Goal: Task Accomplishment & Management: Manage account settings

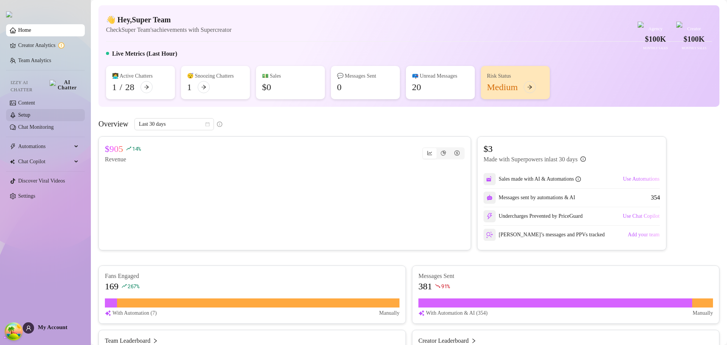
click at [30, 112] on link "Setup" at bounding box center [24, 115] width 12 height 6
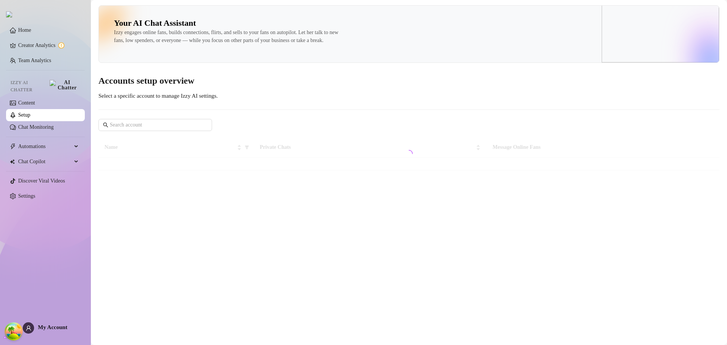
click at [515, 153] on div at bounding box center [409, 153] width 621 height 33
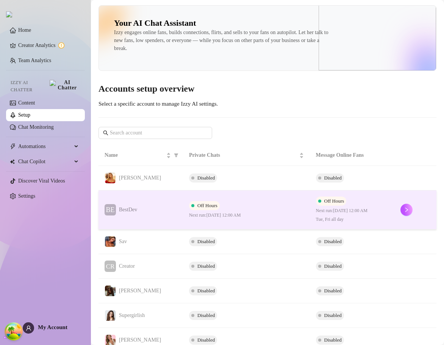
click at [255, 212] on div "Off Hours Next run: August 22, 2025 12:00 AM" at bounding box center [246, 210] width 115 height 18
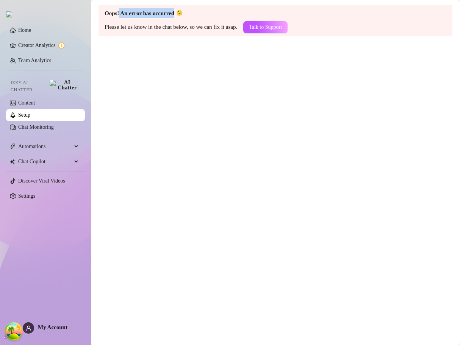
drag, startPoint x: 119, startPoint y: 13, endPoint x: 175, endPoint y: 13, distance: 55.7
click at [175, 13] on strong "Oops! An error has occurred 🫠" at bounding box center [144, 13] width 78 height 6
click at [284, 79] on main "Oops! An error has occurred 🫠 Please let us know in the chat below, so we can f…" at bounding box center [275, 172] width 369 height 345
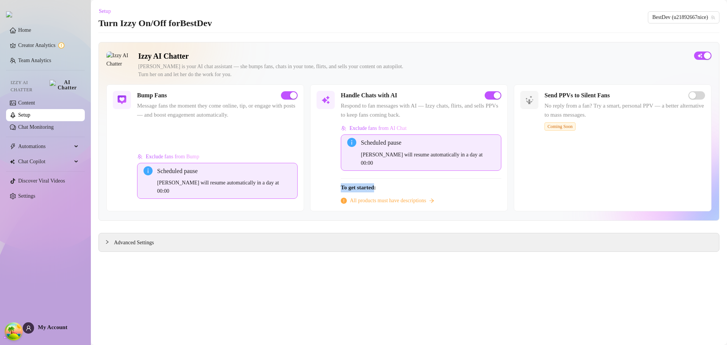
drag, startPoint x: 342, startPoint y: 178, endPoint x: 375, endPoint y: 178, distance: 33.7
click at [375, 185] on strong "To get started:" at bounding box center [358, 188] width 35 height 6
click at [401, 183] on span "To get started:" at bounding box center [421, 187] width 161 height 9
drag, startPoint x: 365, startPoint y: 182, endPoint x: 341, endPoint y: 182, distance: 23.5
click at [341, 183] on span "To get started:" at bounding box center [421, 187] width 161 height 9
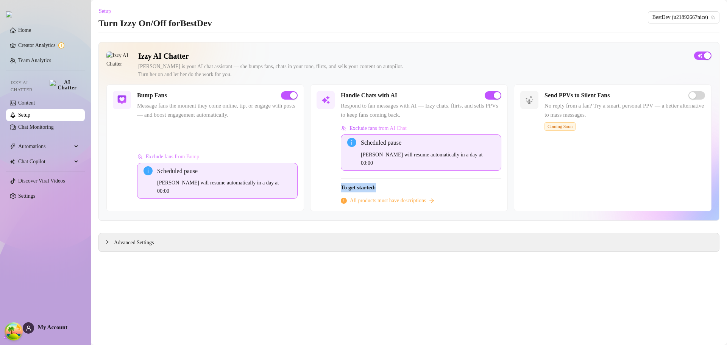
copy strong "To get started:"
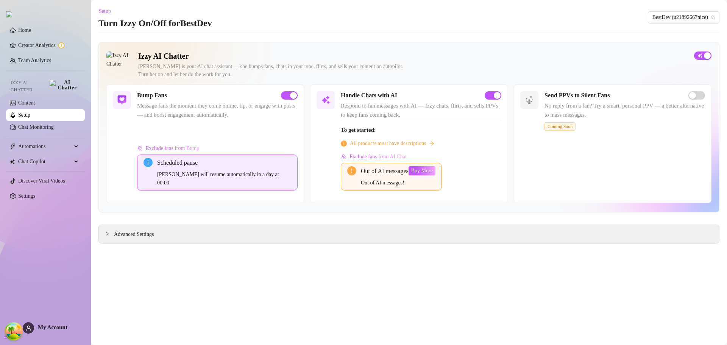
click at [457, 183] on div "Exclude fans from AI Chat Out of AI messages Out of AI messages! Buy More" at bounding box center [421, 174] width 161 height 46
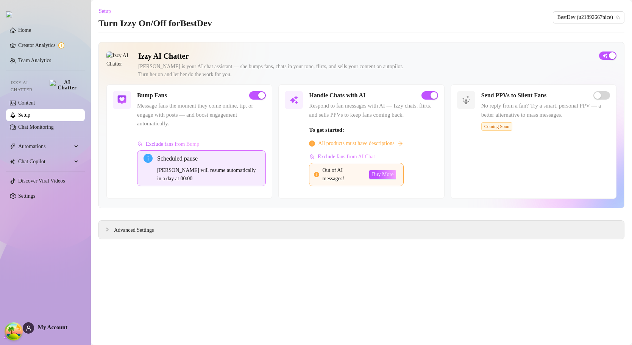
click at [427, 174] on div "Exclude fans from AI Chat Out of AI messages! Buy More" at bounding box center [373, 172] width 129 height 42
click at [429, 170] on div "Exclude fans from AI Chat Out of AI messages! Buy More" at bounding box center [373, 172] width 129 height 42
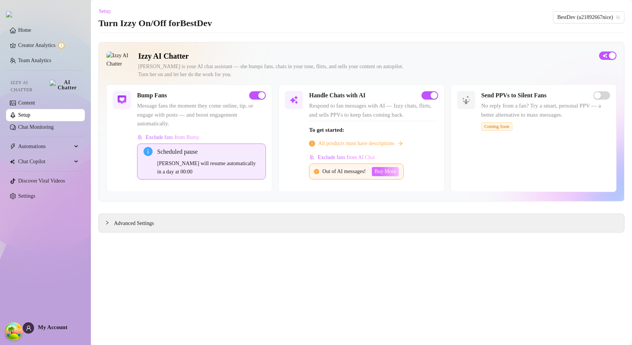
click at [399, 176] on button "Buy More" at bounding box center [385, 171] width 27 height 9
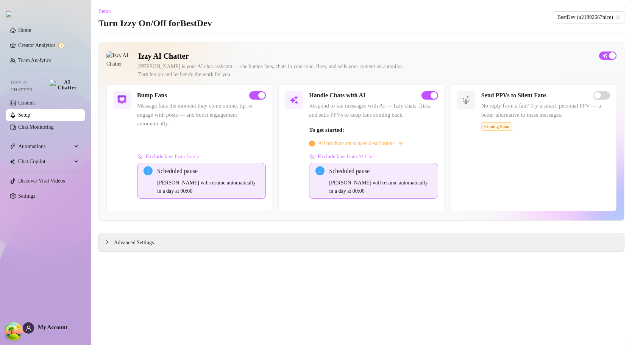
click at [30, 114] on link "Setup" at bounding box center [24, 115] width 12 height 6
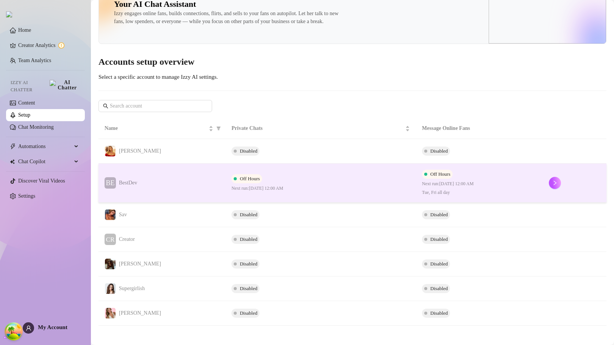
scroll to position [30, 0]
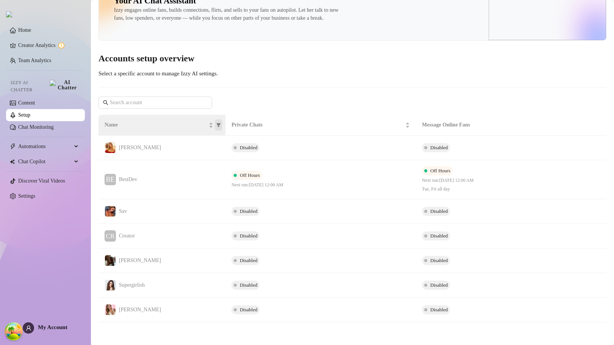
click at [219, 125] on icon "filter" at bounding box center [218, 125] width 5 height 5
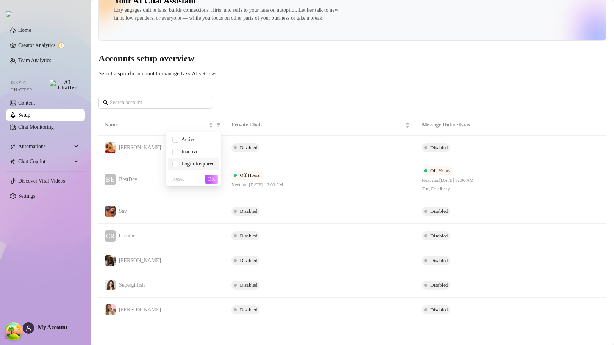
click at [187, 163] on span "Login Required" at bounding box center [196, 164] width 36 height 6
click at [206, 180] on button "OK" at bounding box center [211, 179] width 13 height 9
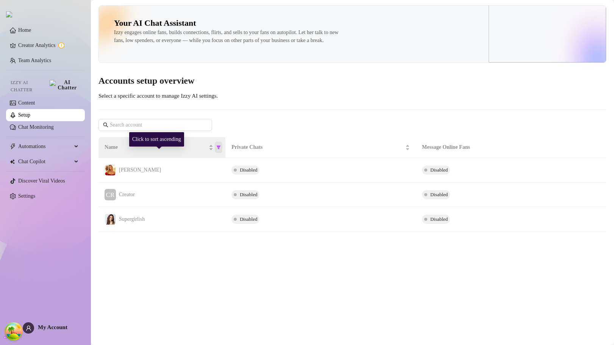
click at [219, 150] on icon "filter" at bounding box center [219, 148] width 4 height 4
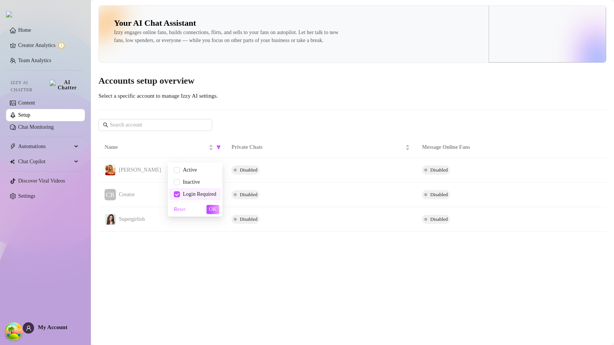
click at [198, 193] on span "Login Required" at bounding box center [198, 194] width 36 height 6
checkbox input "false"
click at [212, 209] on span "OK" at bounding box center [213, 209] width 8 height 6
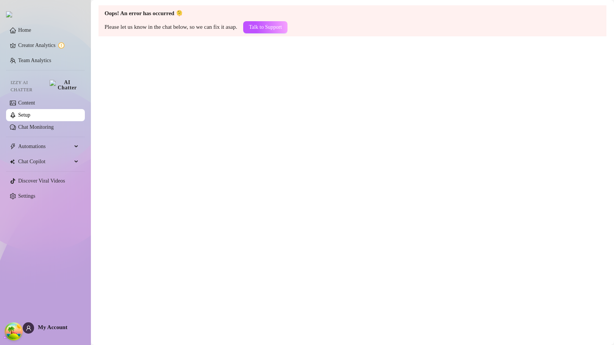
drag, startPoint x: 275, startPoint y: 141, endPoint x: 170, endPoint y: 54, distance: 135.9
click at [274, 140] on main "Oops! An error has occurred 🫠 Please let us know in the chat below, so we can f…" at bounding box center [352, 172] width 523 height 345
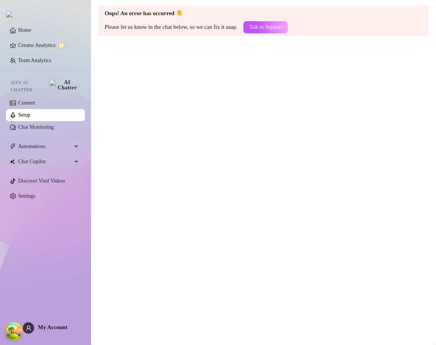
drag, startPoint x: 371, startPoint y: 139, endPoint x: 368, endPoint y: 133, distance: 6.5
click at [371, 138] on main "Oops! An error has occurred 🫠 Please let us know in the chat below, so we can f…" at bounding box center [263, 172] width 345 height 345
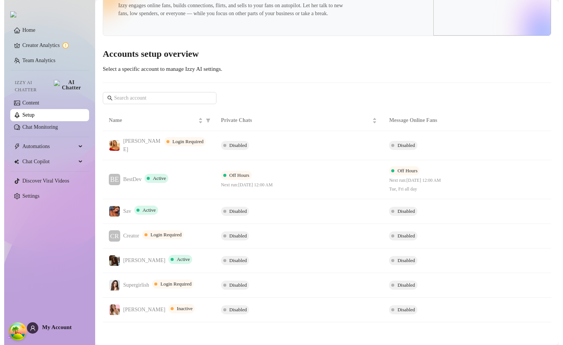
scroll to position [30, 0]
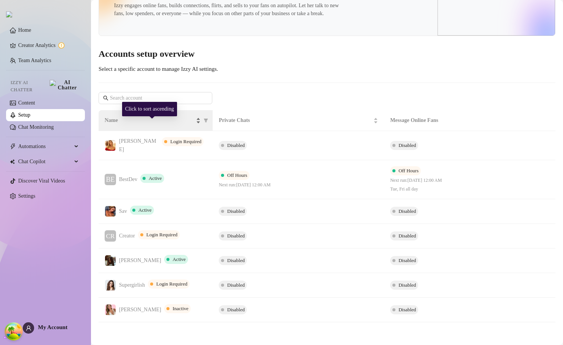
click at [198, 125] on div "Name" at bounding box center [153, 120] width 96 height 8
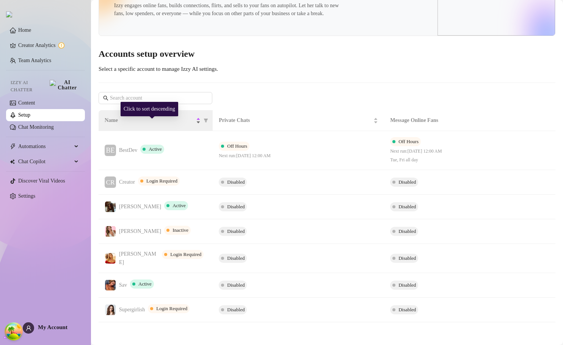
click at [198, 125] on div "Name" at bounding box center [153, 120] width 96 height 8
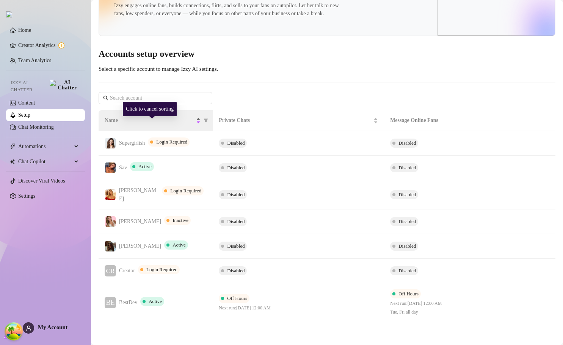
click at [198, 125] on div "Name" at bounding box center [153, 120] width 96 height 8
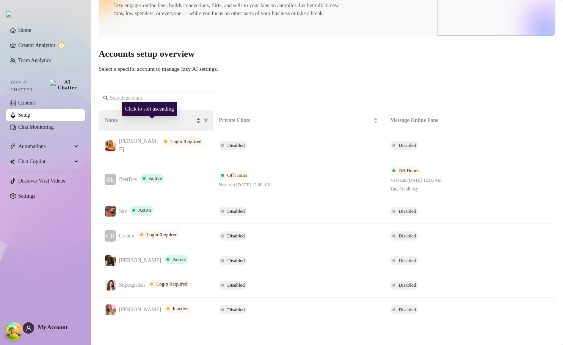
click at [198, 125] on div "Name" at bounding box center [153, 120] width 96 height 8
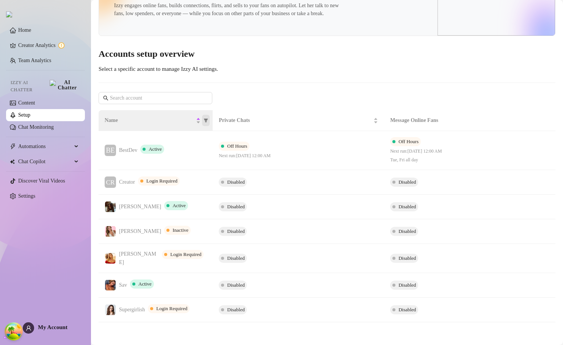
click at [206, 123] on icon "filter" at bounding box center [205, 120] width 5 height 5
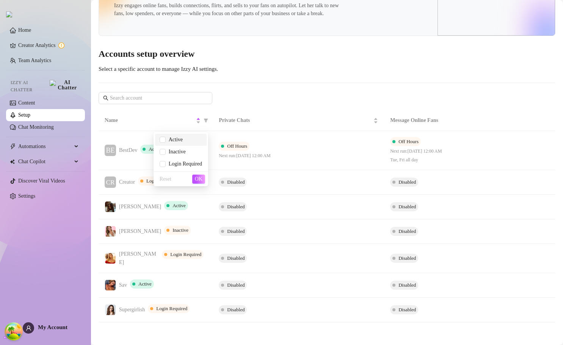
click at [166, 138] on span "Active" at bounding box center [174, 140] width 17 height 6
checkbox input "true"
click at [196, 174] on div "Reset OK" at bounding box center [180, 179] width 55 height 15
click at [199, 178] on span "OK" at bounding box center [199, 179] width 8 height 6
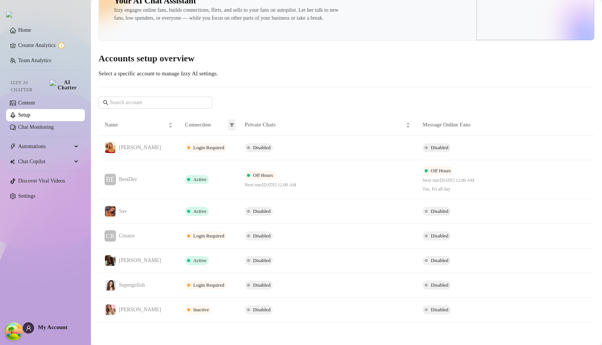
click at [230, 126] on icon "filter" at bounding box center [232, 125] width 5 height 5
click at [192, 138] on span "Active" at bounding box center [194, 140] width 17 height 6
click at [221, 177] on span "OK" at bounding box center [219, 179] width 8 height 6
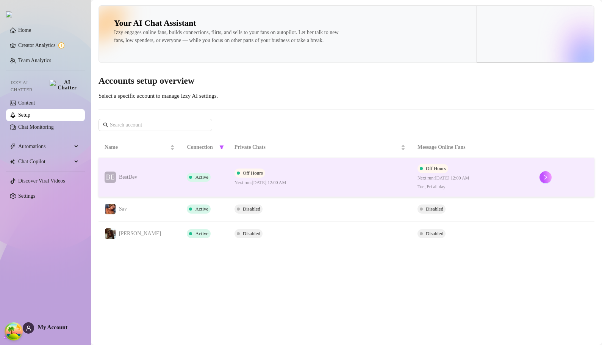
scroll to position [0, 0]
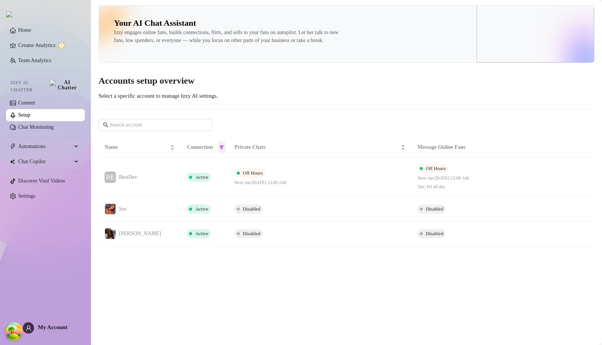
click at [219, 150] on icon "filter" at bounding box center [221, 147] width 5 height 5
click at [206, 169] on span "Active" at bounding box center [191, 170] width 42 height 8
checkbox input "false"
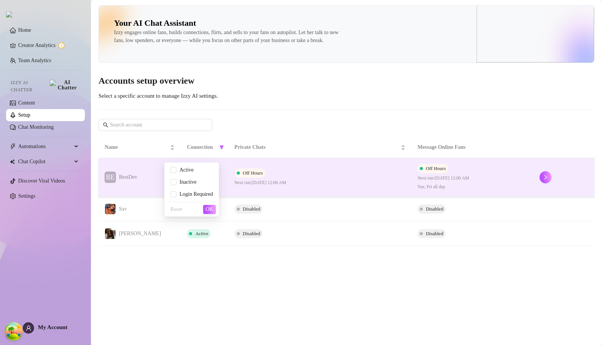
click at [210, 208] on span "OK" at bounding box center [210, 209] width 8 height 6
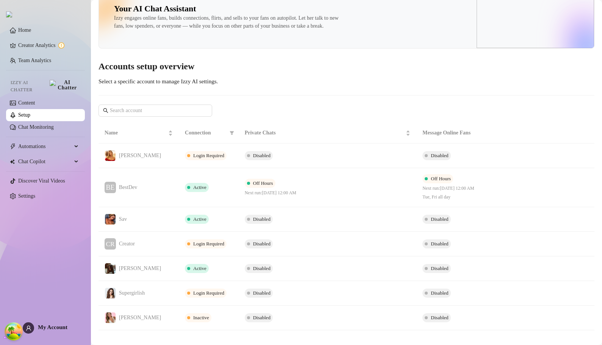
scroll to position [30, 0]
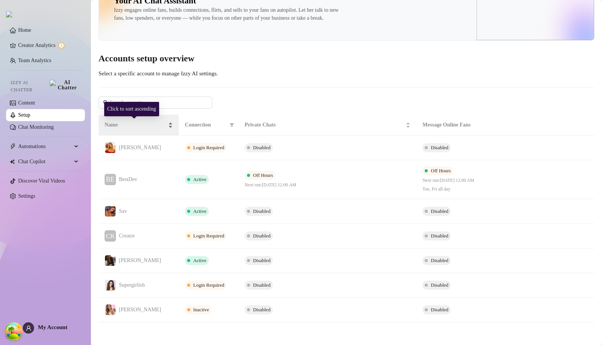
click at [158, 124] on span "Name" at bounding box center [136, 125] width 62 height 8
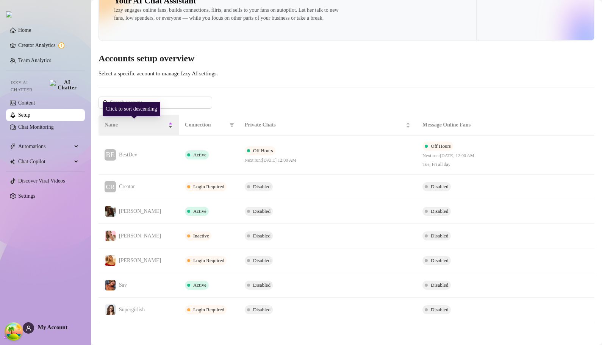
click at [161, 124] on div "Name" at bounding box center [139, 125] width 68 height 8
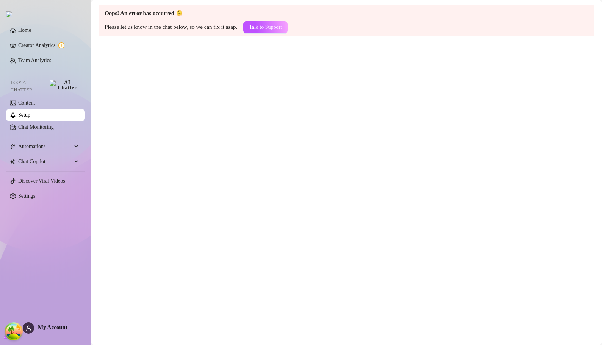
scroll to position [0, 0]
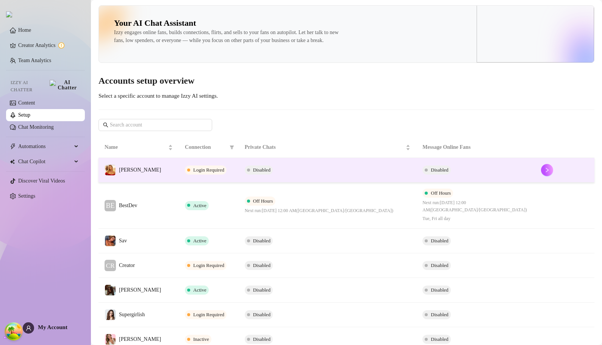
click at [199, 173] on span "Login Required" at bounding box center [208, 170] width 31 height 6
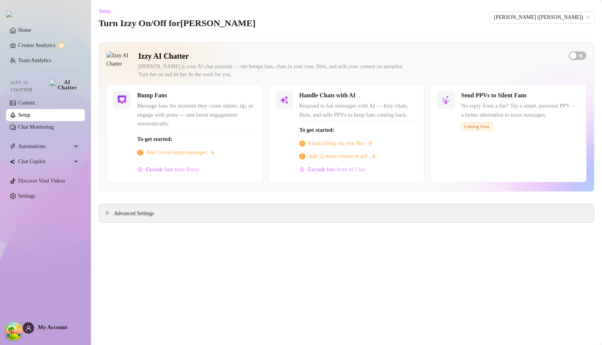
click at [30, 112] on link "Setup" at bounding box center [24, 115] width 12 height 6
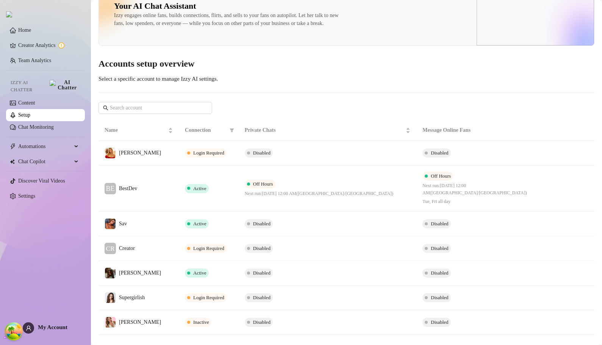
scroll to position [38, 0]
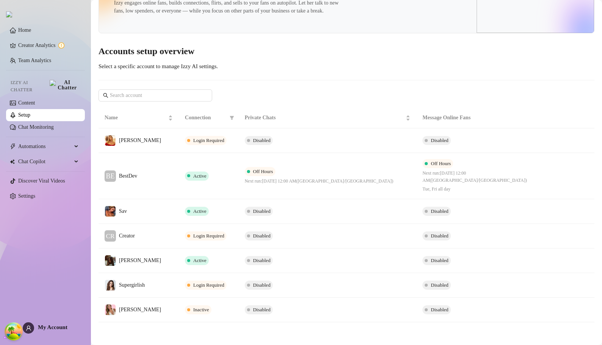
click at [189, 326] on main "Your AI Chat Assistant Izzy engages online fans, builds connections, flirts, an…" at bounding box center [346, 157] width 511 height 375
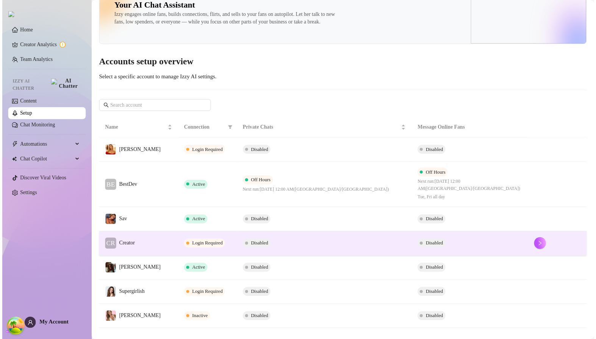
scroll to position [38, 0]
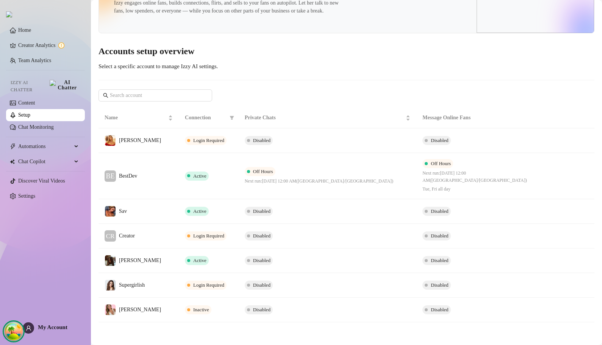
click at [9, 330] on icon "Open Tanstack query devtools" at bounding box center [9, 329] width 3 height 3
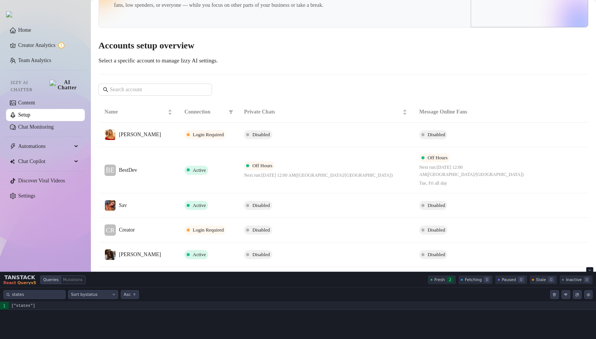
click at [36, 307] on code "["states"]" at bounding box center [303, 306] width 588 height 8
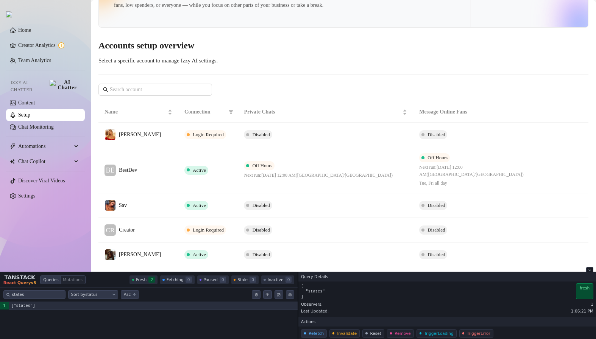
click at [319, 333] on button "Refetch" at bounding box center [314, 334] width 26 height 9
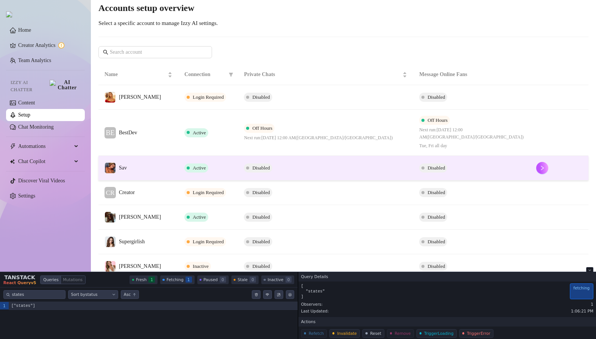
scroll to position [73, 0]
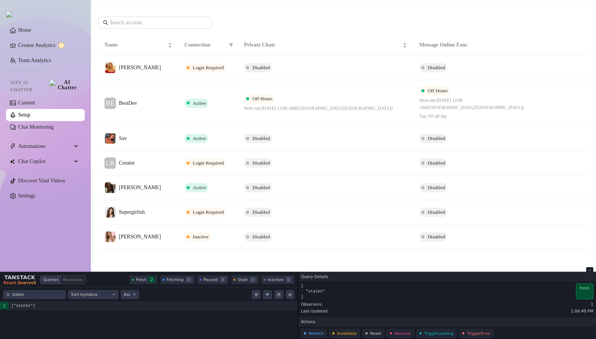
click at [52, 307] on code "["states"]" at bounding box center [153, 306] width 289 height 8
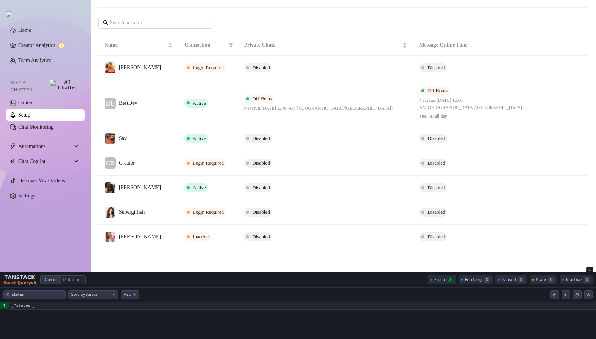
click at [268, 306] on code "["states"]" at bounding box center [303, 306] width 588 height 8
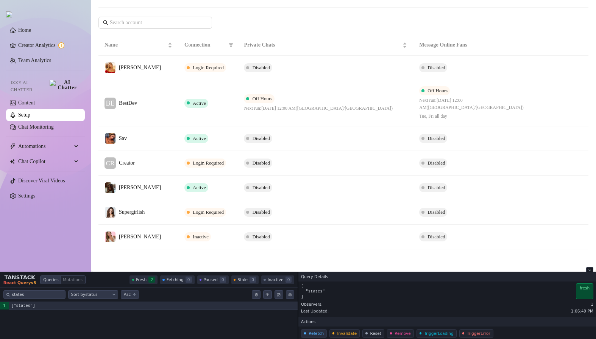
click at [318, 332] on button "Refetch" at bounding box center [314, 334] width 26 height 9
click at [346, 334] on button "Invalidate" at bounding box center [345, 334] width 30 height 9
click at [310, 336] on button "Refetch" at bounding box center [314, 334] width 26 height 9
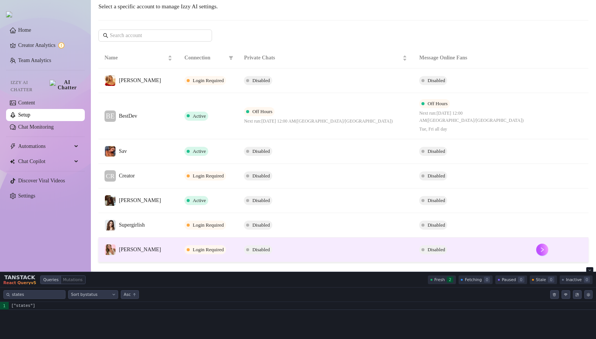
scroll to position [38, 0]
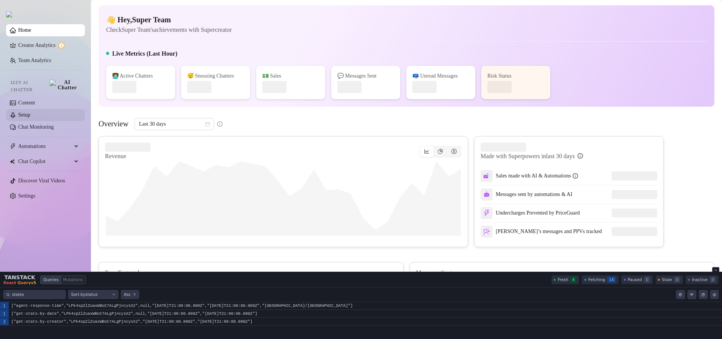
click at [30, 112] on link "Setup" at bounding box center [24, 115] width 12 height 6
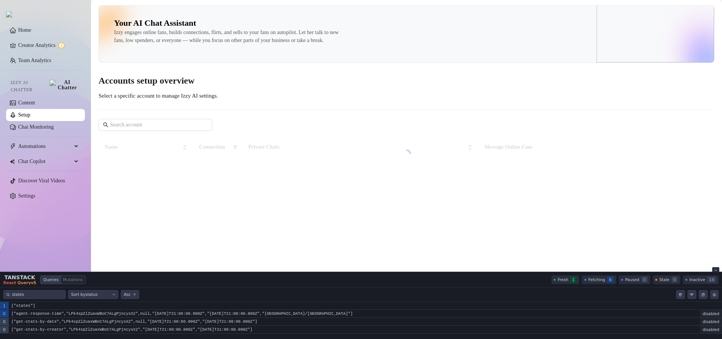
click at [717, 269] on button "Close tanstack query devtools" at bounding box center [716, 269] width 8 height 5
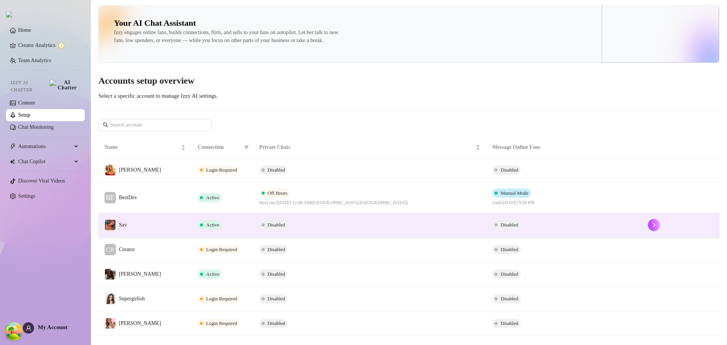
scroll to position [22, 0]
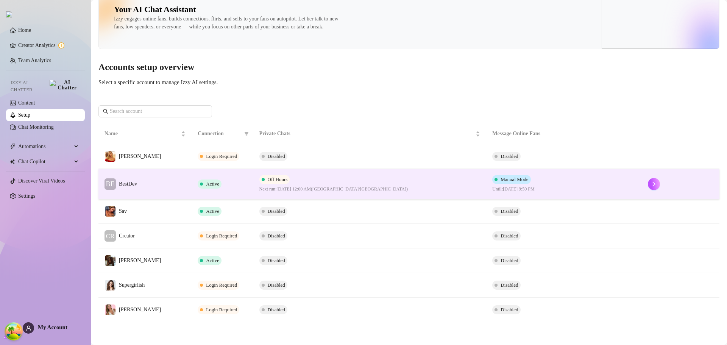
click at [453, 184] on div "Off Hours Next run: [DATE] 12:00 AM ( [GEOGRAPHIC_DATA]/[GEOGRAPHIC_DATA] )" at bounding box center [370, 184] width 221 height 18
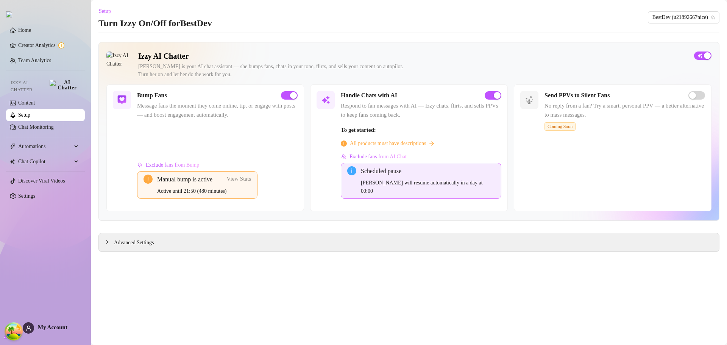
click at [245, 176] on span "View Stats" at bounding box center [239, 179] width 25 height 6
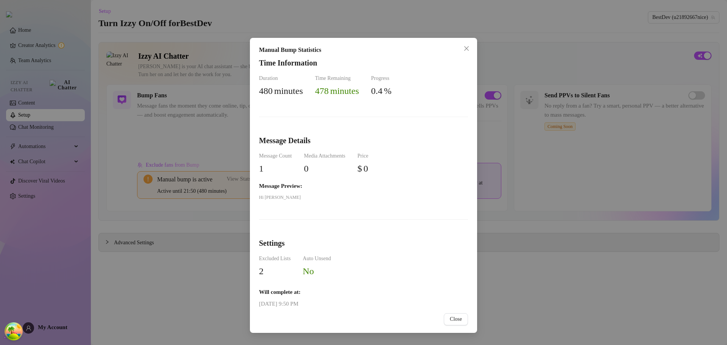
click at [270, 198] on span "Hi [PERSON_NAME]" at bounding box center [363, 197] width 209 height 7
click at [323, 197] on span "Hi [PERSON_NAME]" at bounding box center [363, 197] width 209 height 7
click at [309, 169] on span "0" at bounding box center [306, 169] width 5 height 10
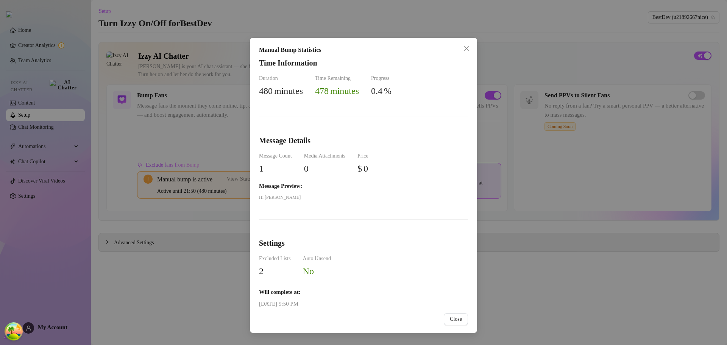
click at [396, 182] on span "Message Preview:" at bounding box center [363, 186] width 209 height 9
drag, startPoint x: 377, startPoint y: 169, endPoint x: 367, endPoint y: 168, distance: 10.0
click at [367, 168] on div "$ 0" at bounding box center [363, 169] width 11 height 14
click at [385, 197] on span "Hi [PERSON_NAME]" at bounding box center [363, 197] width 209 height 7
click at [383, 95] on span ".4" at bounding box center [379, 91] width 7 height 10
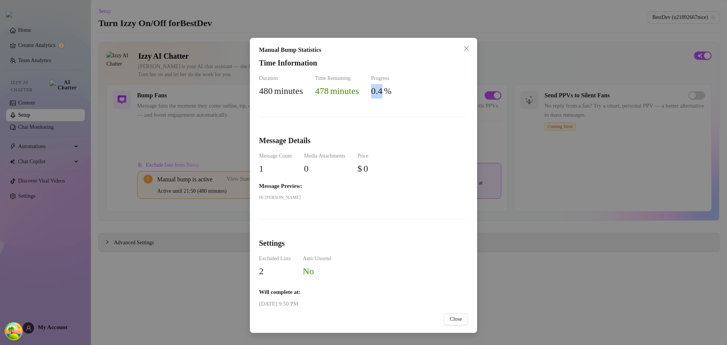
click at [383, 95] on span ".4" at bounding box center [379, 91] width 7 height 10
click at [408, 125] on div "Time Information Duration 480 minutes Time Remaining 478 minutes Progress 0 .4 …" at bounding box center [363, 183] width 209 height 251
click at [338, 89] on span "minutes" at bounding box center [344, 91] width 29 height 14
click at [338, 89] on div "478 minutes" at bounding box center [337, 91] width 44 height 14
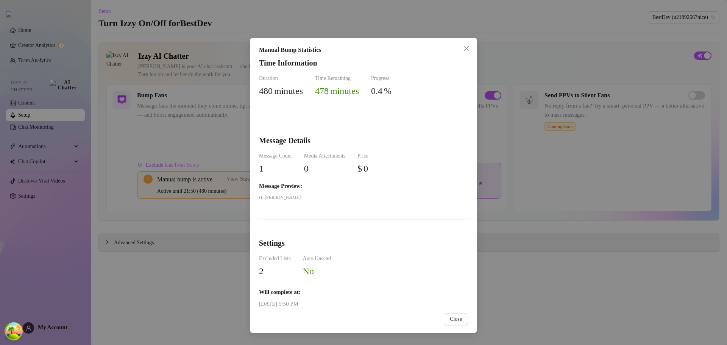
click at [383, 87] on span ".4" at bounding box center [379, 91] width 7 height 10
click at [471, 45] on button "Close" at bounding box center [467, 48] width 12 height 12
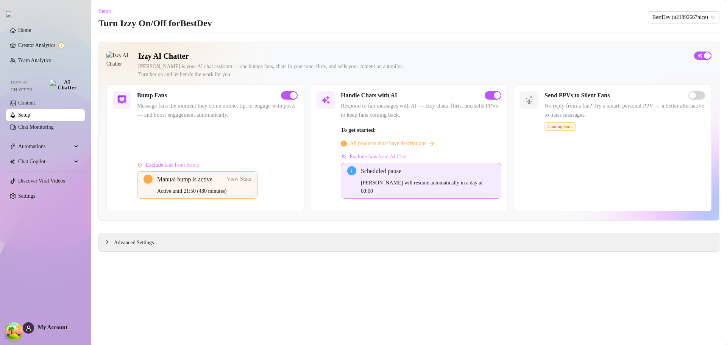
click at [241, 176] on span "View Stats" at bounding box center [239, 179] width 25 height 6
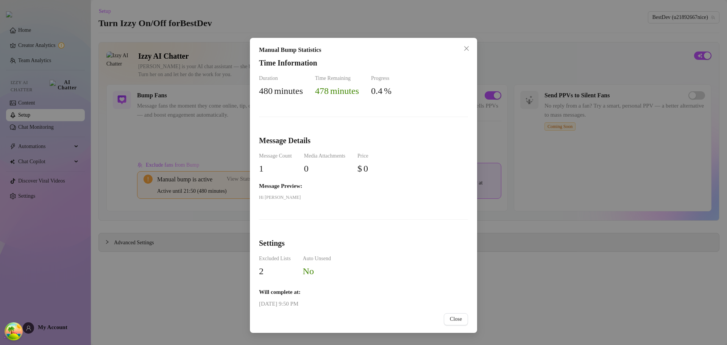
click at [277, 289] on strong "Will complete at:" at bounding box center [280, 292] width 42 height 6
copy strong "Will complete at:"
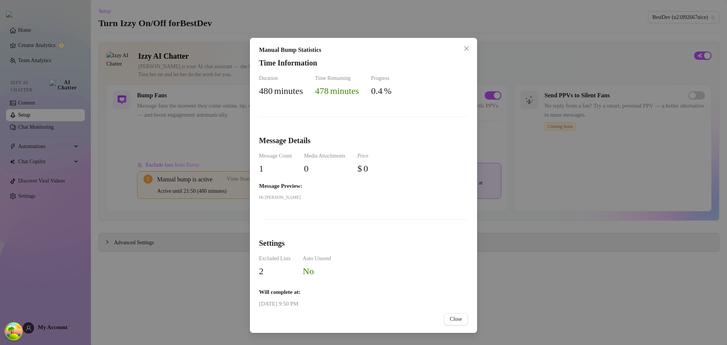
click at [374, 279] on div "Time Information Duration 480 minutes Time Remaining 478 minutes Progress 0 .4 …" at bounding box center [363, 183] width 209 height 251
click at [271, 199] on span "Hi [PERSON_NAME]" at bounding box center [363, 197] width 209 height 7
click at [337, 206] on div "Time Information Duration 480 minutes Time Remaining 478 minutes Progress 0 .4 …" at bounding box center [363, 183] width 209 height 251
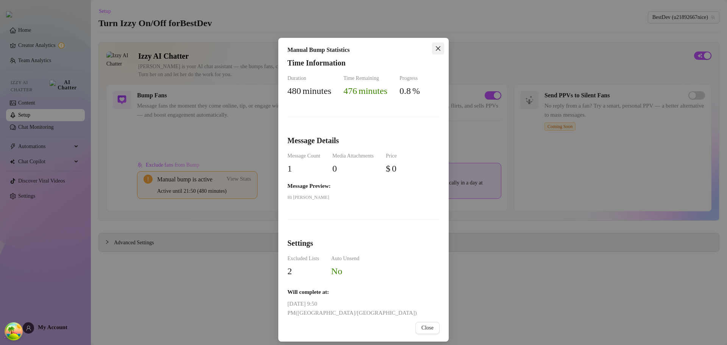
click at [437, 49] on icon "close" at bounding box center [438, 48] width 5 height 5
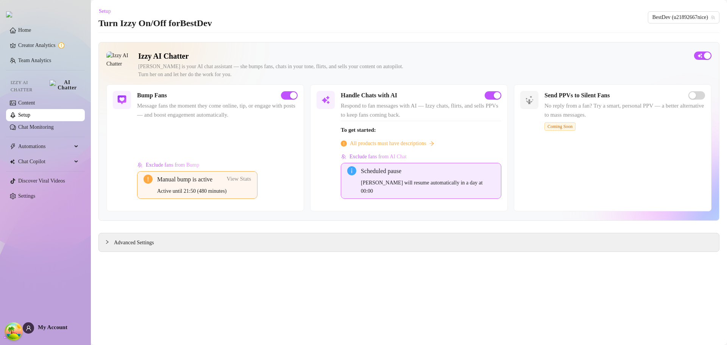
click at [243, 176] on span "View Stats" at bounding box center [239, 179] width 25 height 6
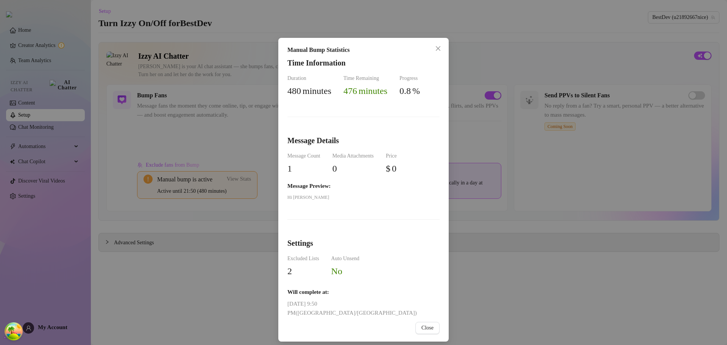
click at [441, 47] on span "Close" at bounding box center [438, 48] width 12 height 6
